Goal: Check status: Check status

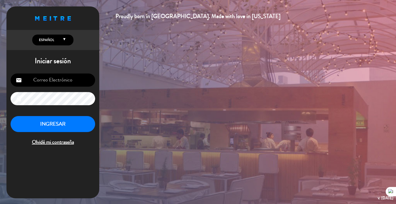
type input "[EMAIL_ADDRESS][DOMAIN_NAME]"
click at [74, 121] on button "INGRESAR" at bounding box center [53, 124] width 84 height 16
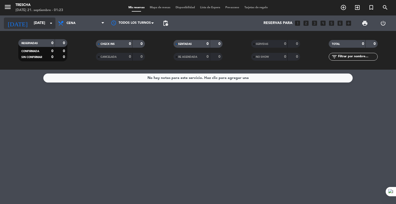
click at [31, 26] on input "[DATE]" at bounding box center [55, 23] width 49 height 9
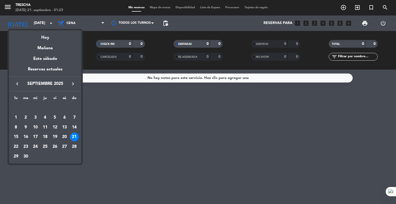
click at [64, 139] on div "20" at bounding box center [64, 136] width 9 height 9
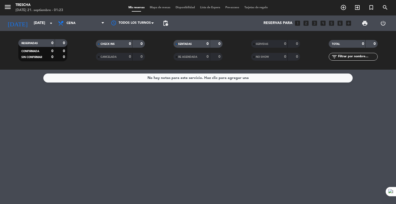
type input "[DATE]"
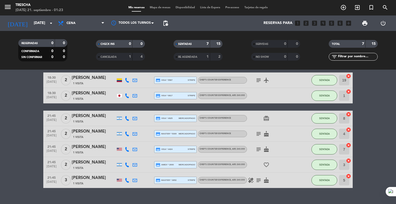
scroll to position [30, 0]
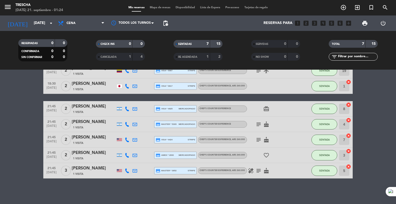
click at [83, 110] on span "1 Visita" at bounding box center [78, 112] width 10 height 4
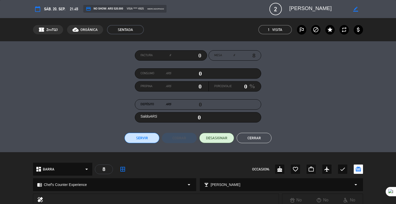
scroll to position [103, 0]
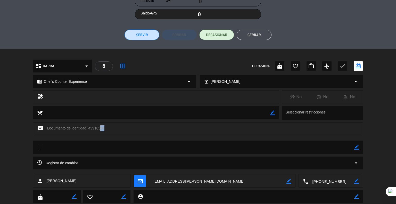
drag, startPoint x: 103, startPoint y: 127, endPoint x: 98, endPoint y: 128, distance: 4.4
click at [98, 128] on div "chat Documento de identidad: 43918558" at bounding box center [198, 128] width 330 height 13
click at [91, 127] on div "chat Documento de identidad: 43918558" at bounding box center [198, 128] width 330 height 13
drag, startPoint x: 88, startPoint y: 128, endPoint x: 103, endPoint y: 127, distance: 15.5
click at [104, 127] on div "chat Documento de identidad: 43918558" at bounding box center [198, 128] width 330 height 13
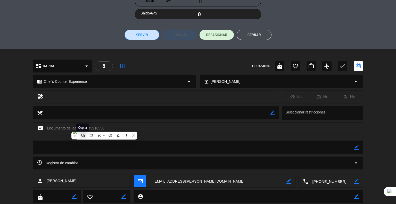
click at [82, 137] on icon at bounding box center [82, 135] width 3 height 3
click at [251, 33] on button "Cerrar" at bounding box center [253, 35] width 35 height 10
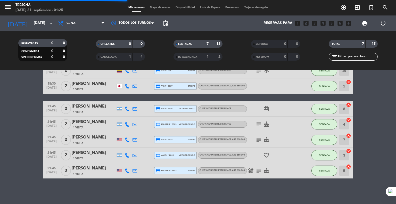
click at [84, 128] on div "1 Visita" at bounding box center [94, 127] width 44 height 4
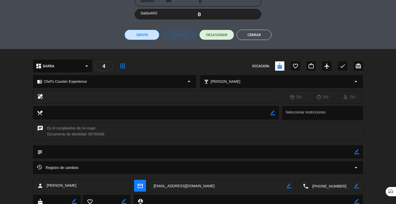
drag, startPoint x: 104, startPoint y: 133, endPoint x: 88, endPoint y: 134, distance: 16.2
click at [88, 134] on div "chat Es el cumpleaños de mi mujer. Documento de identidad: 95755269" at bounding box center [198, 131] width 330 height 18
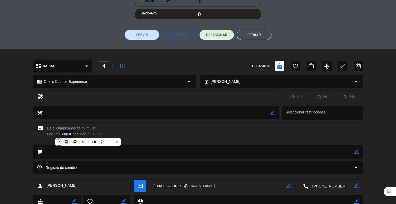
click at [65, 143] on icon at bounding box center [67, 142] width 4 height 4
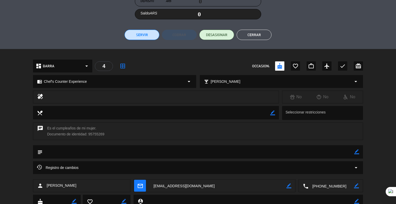
click at [251, 35] on button "Cerrar" at bounding box center [253, 35] width 35 height 10
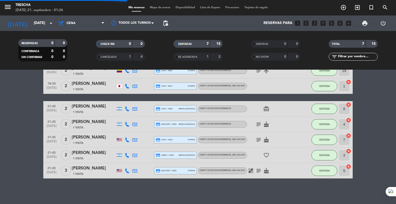
click at [87, 170] on div "[PERSON_NAME]" at bounding box center [94, 168] width 44 height 7
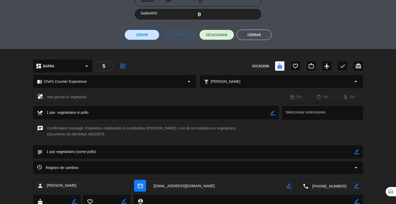
drag, startPoint x: 103, startPoint y: 134, endPoint x: 89, endPoint y: 134, distance: 14.4
click at [89, 134] on div "chat Confirmation message: Estaremos celebrando el cumpleaños [PERSON_NAME]. Un…" at bounding box center [198, 131] width 330 height 18
click at [100, 128] on icon at bounding box center [100, 128] width 4 height 4
click at [247, 35] on button "Cerrar" at bounding box center [253, 35] width 35 height 10
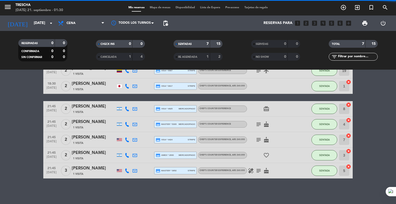
click at [87, 138] on div "[PERSON_NAME]" at bounding box center [94, 137] width 44 height 7
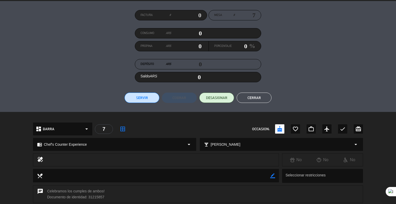
scroll to position [122, 0]
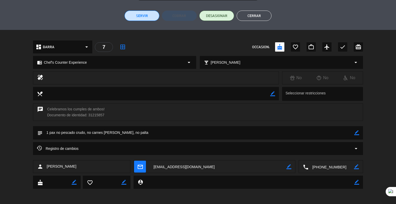
drag, startPoint x: 103, startPoint y: 115, endPoint x: 89, endPoint y: 114, distance: 14.5
click at [89, 114] on div "chat [PERSON_NAME] los cumples de ambos! Documento de identidad: 31215857" at bounding box center [198, 112] width 330 height 18
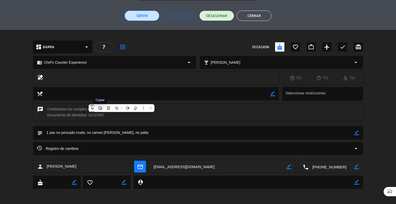
click at [101, 108] on icon at bounding box center [100, 108] width 4 height 4
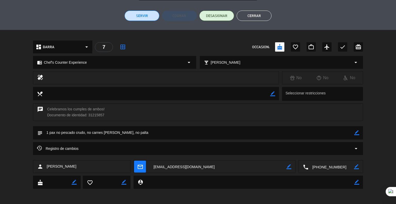
click at [246, 15] on button "Cerrar" at bounding box center [253, 16] width 35 height 10
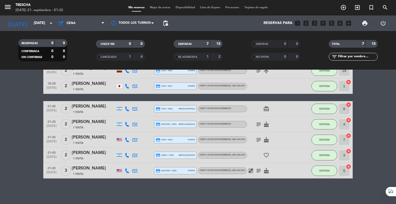
click at [82, 157] on span "1 Visita" at bounding box center [78, 158] width 10 height 4
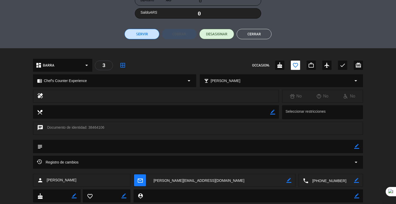
scroll to position [117, 0]
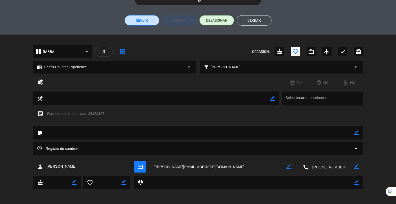
drag, startPoint x: 104, startPoint y: 113, endPoint x: 88, endPoint y: 115, distance: 15.8
click at [88, 115] on div "chat Documento de identidad: 38464106" at bounding box center [198, 114] width 330 height 13
click at [67, 123] on icon at bounding box center [66, 122] width 3 height 3
